Goal: Check status: Check status

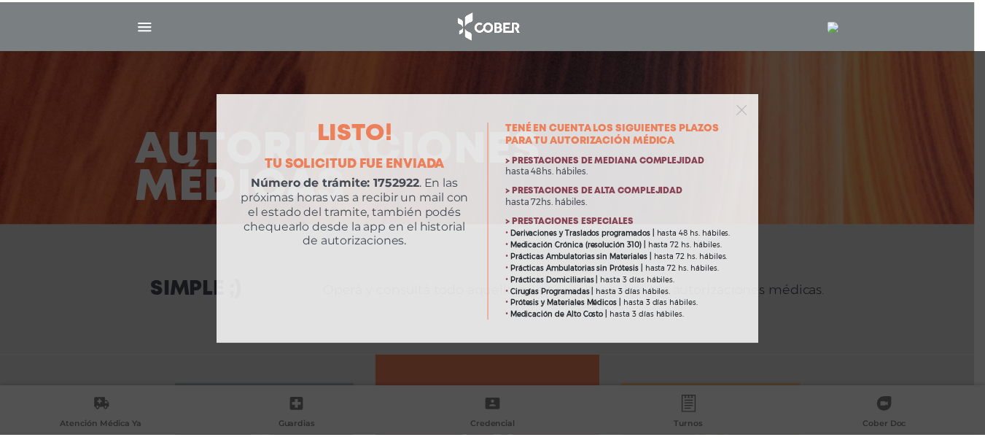
scroll to position [4, 0]
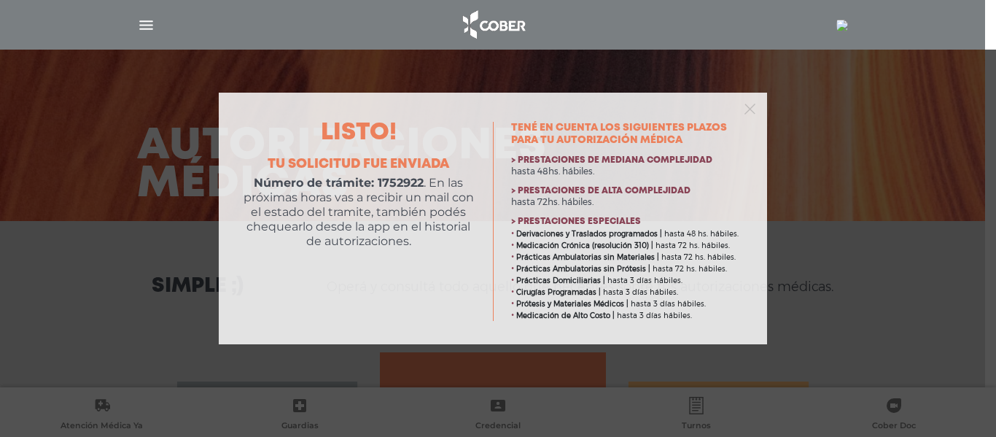
click at [746, 36] on div "Listo! Tu solicitud fue enviada Número de trámite: 1752922 . En las próximas ho…" at bounding box center [498, 218] width 996 height 437
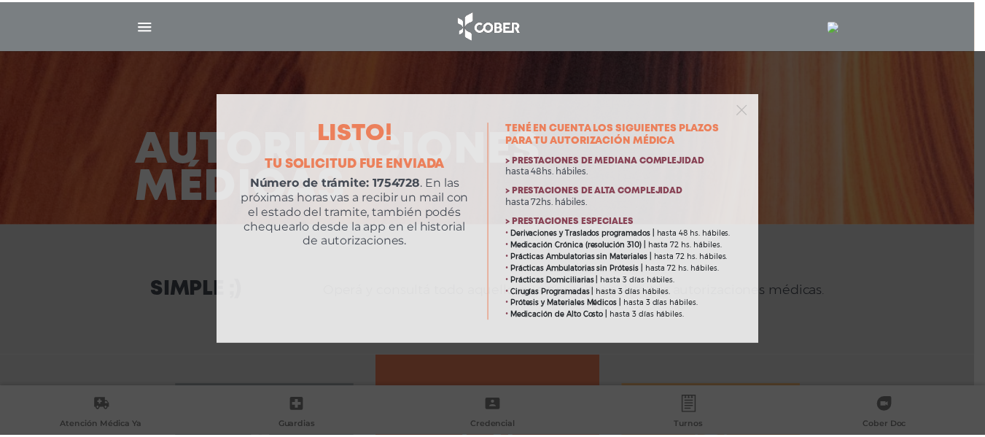
scroll to position [4, 0]
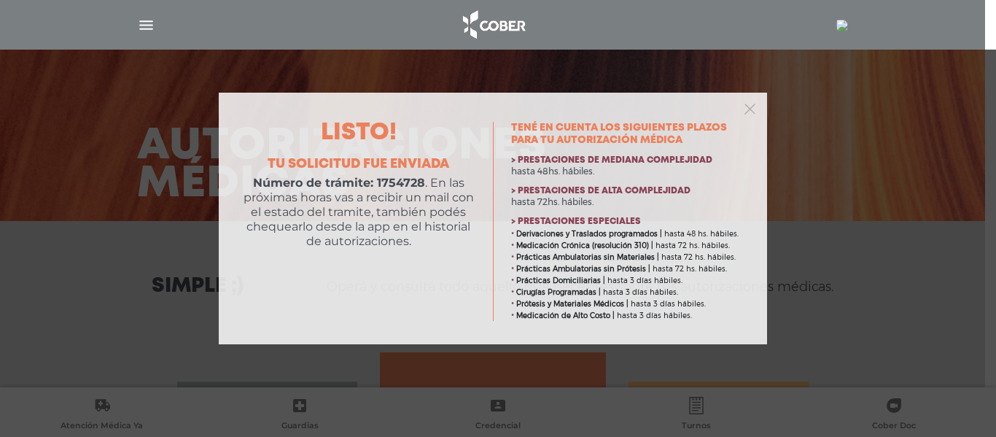
drag, startPoint x: 931, startPoint y: 112, endPoint x: 749, endPoint y: 111, distance: 182.2
click at [749, 111] on div "Listo! Tu solicitud fue enviada Número de trámite: 1754728 . En las próximas ho…" at bounding box center [498, 218] width 996 height 437
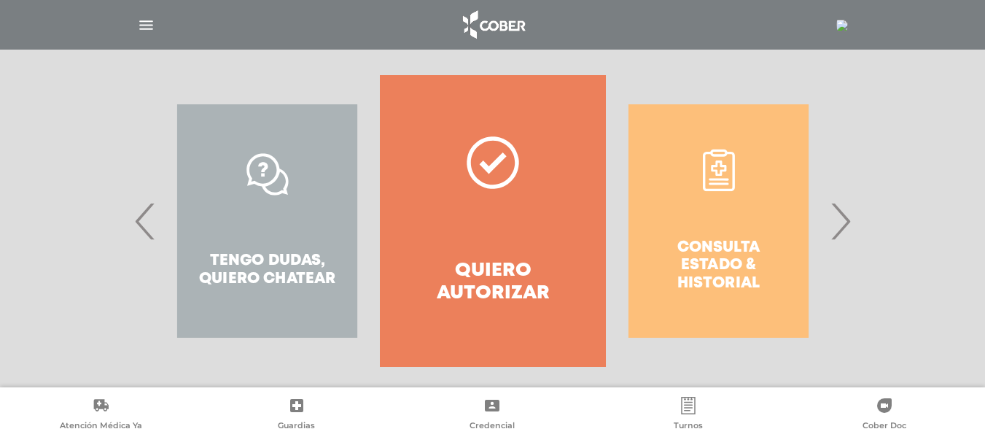
scroll to position [295, 0]
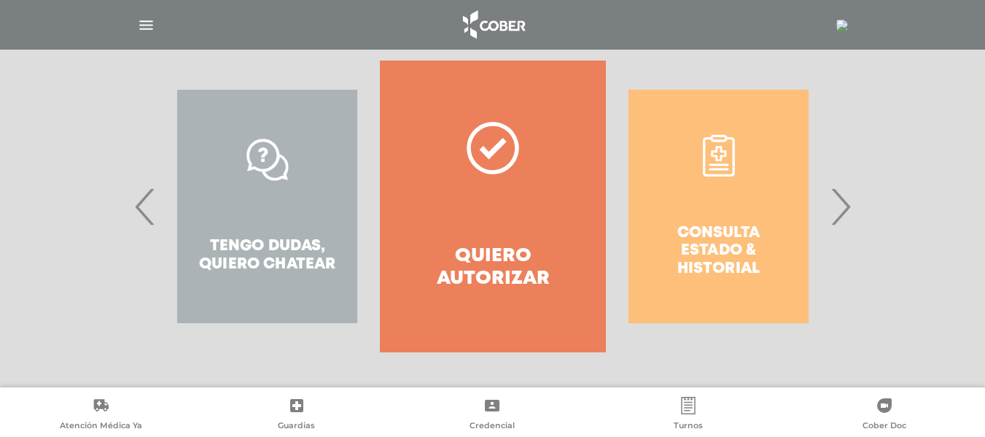
click at [775, 262] on div "Consulta estado & historial" at bounding box center [718, 206] width 225 height 292
click at [555, 252] on h4 "Quiero autorizar" at bounding box center [492, 267] width 173 height 45
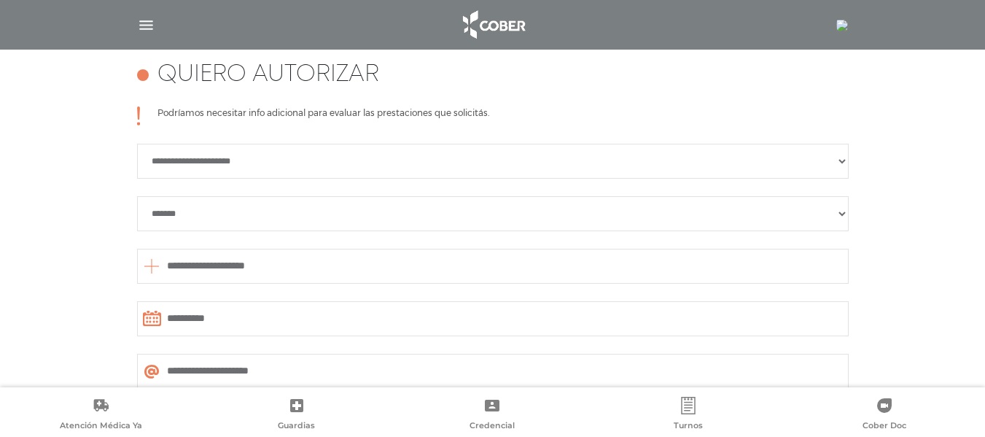
scroll to position [265, 0]
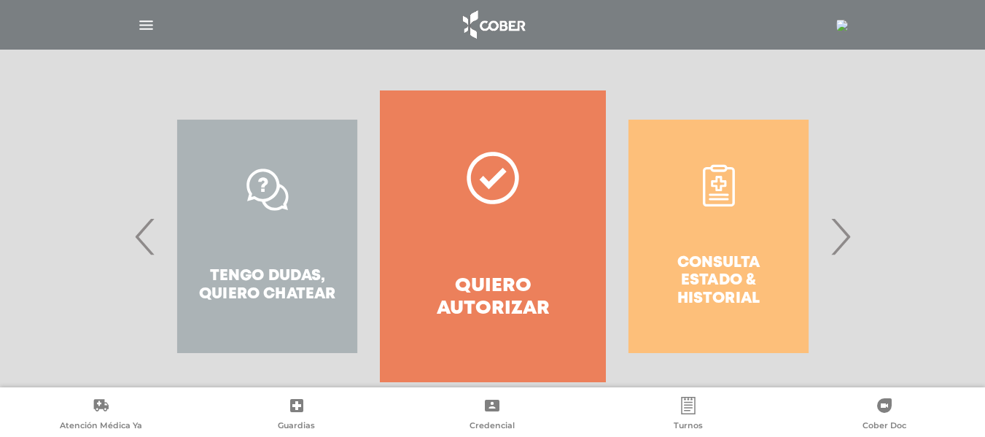
click at [839, 242] on span "›" at bounding box center [840, 236] width 28 height 79
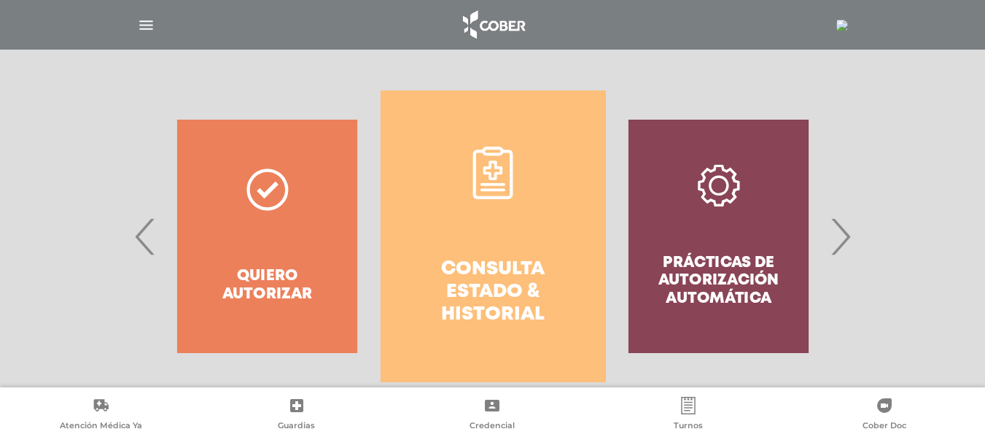
click at [545, 222] on link "Consulta estado & historial" at bounding box center [492, 236] width 225 height 292
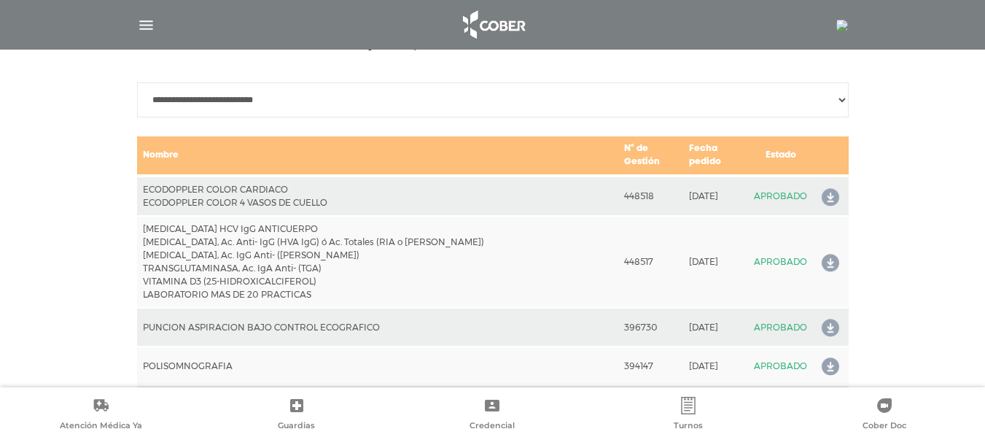
scroll to position [704, 0]
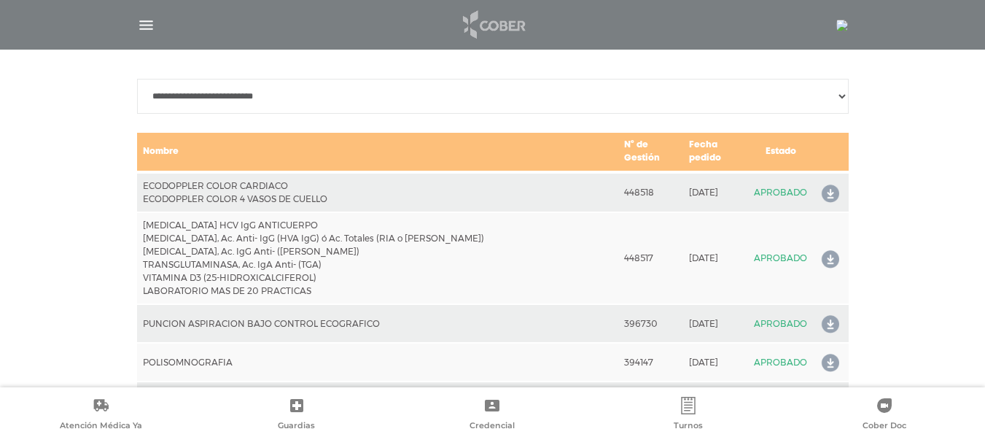
click at [467, 22] on img at bounding box center [493, 24] width 77 height 35
